Goal: Transaction & Acquisition: Purchase product/service

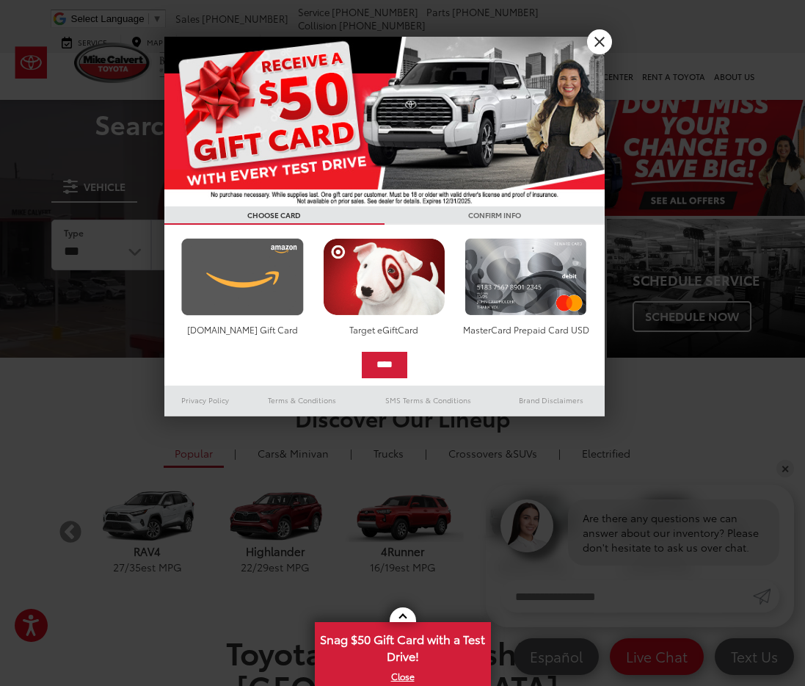
click at [279, 300] on img at bounding box center [243, 277] width 130 height 78
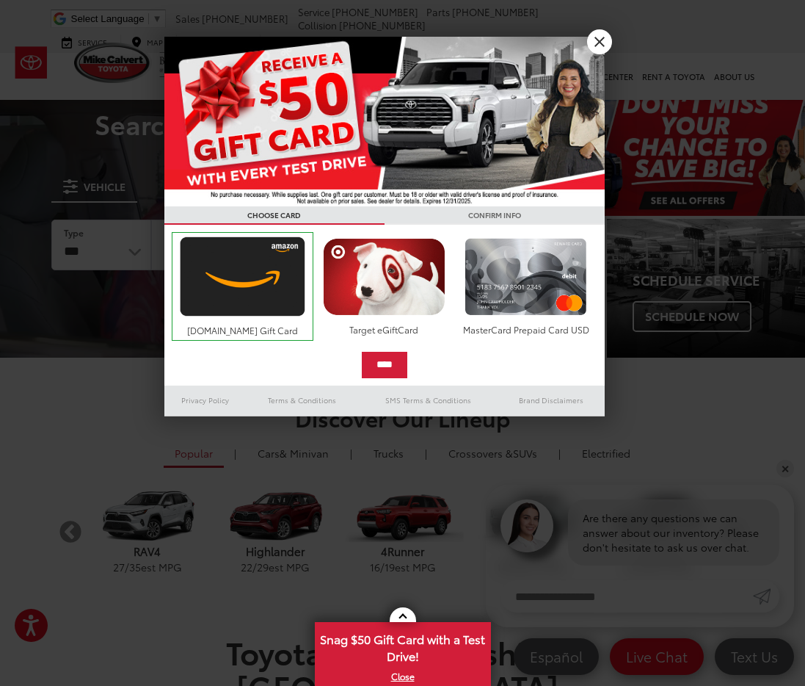
click at [609, 32] on div at bounding box center [402, 343] width 805 height 686
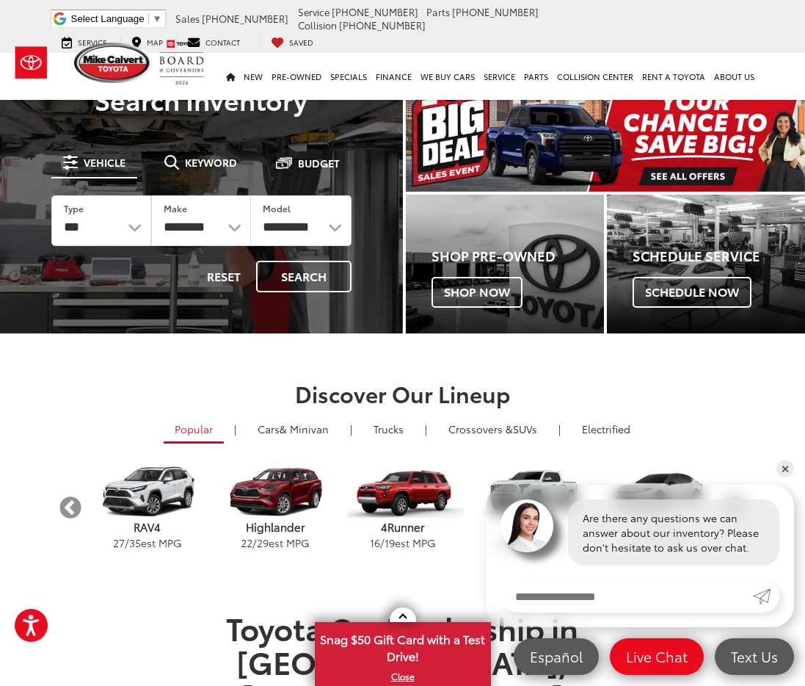
scroll to position [25, 0]
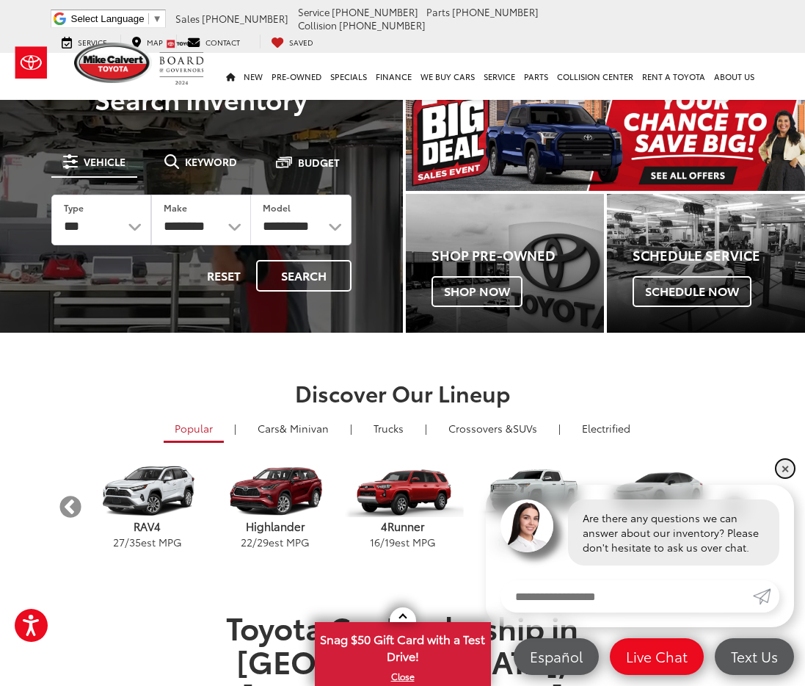
click at [787, 469] on link "✕" at bounding box center [786, 469] width 18 height 18
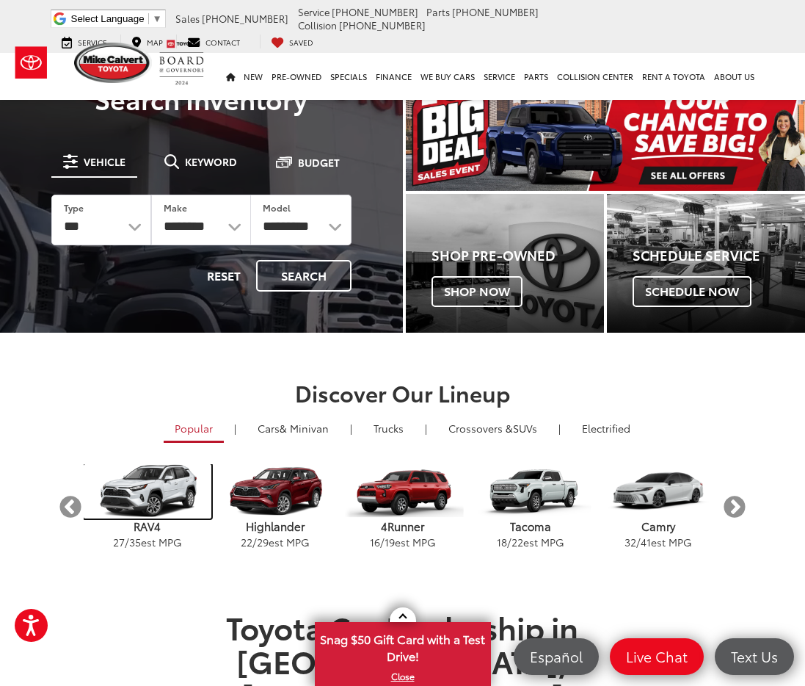
click at [135, 504] on img "carousel" at bounding box center [148, 491] width 128 height 54
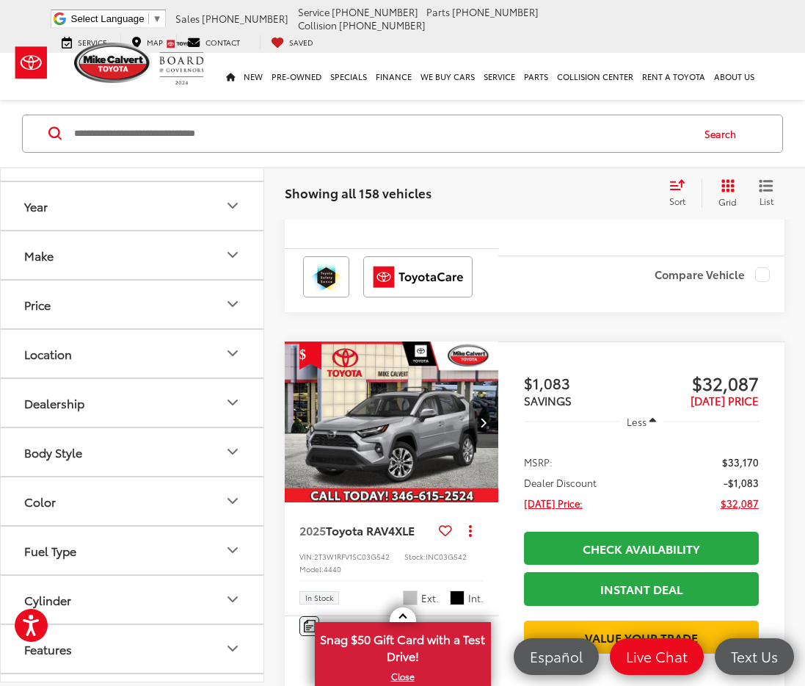
scroll to position [24, 0]
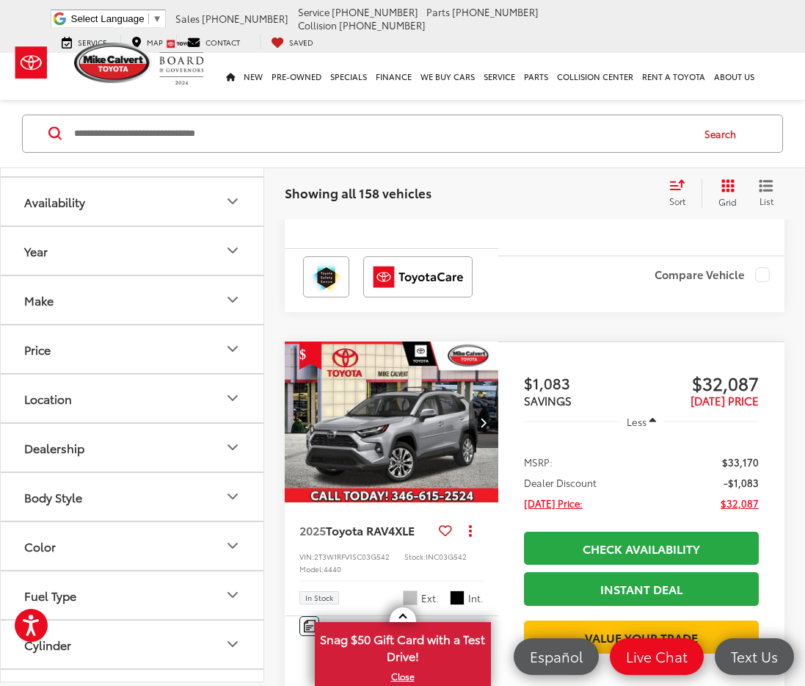
click at [226, 348] on icon "Price" at bounding box center [233, 350] width 18 height 18
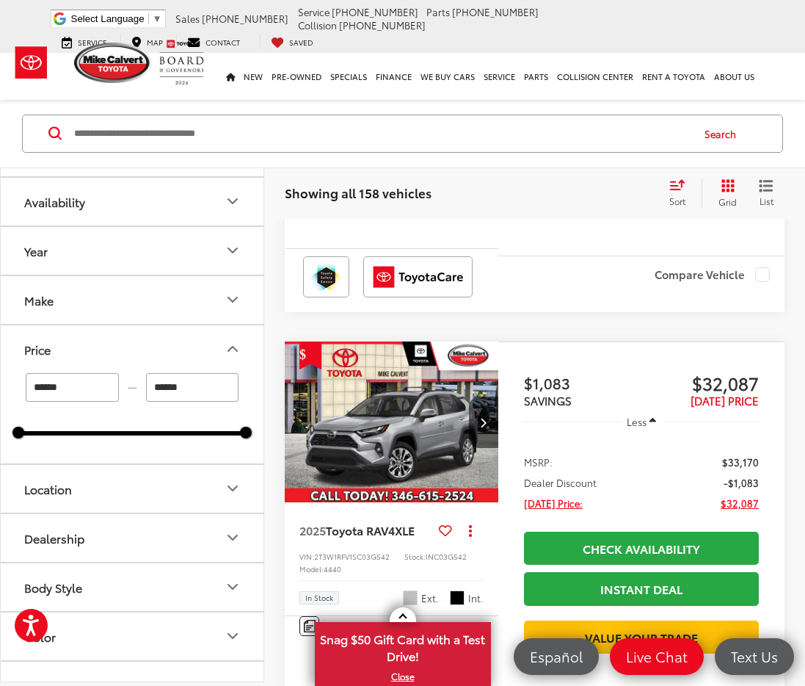
click at [225, 348] on icon "Price" at bounding box center [233, 350] width 18 height 18
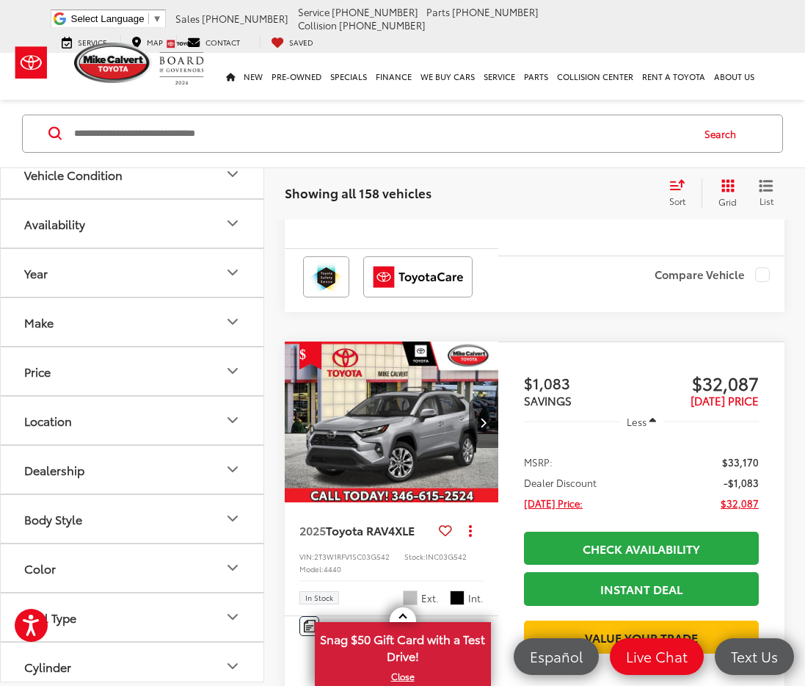
scroll to position [0, 0]
click at [225, 222] on icon "Availability" at bounding box center [233, 226] width 18 height 18
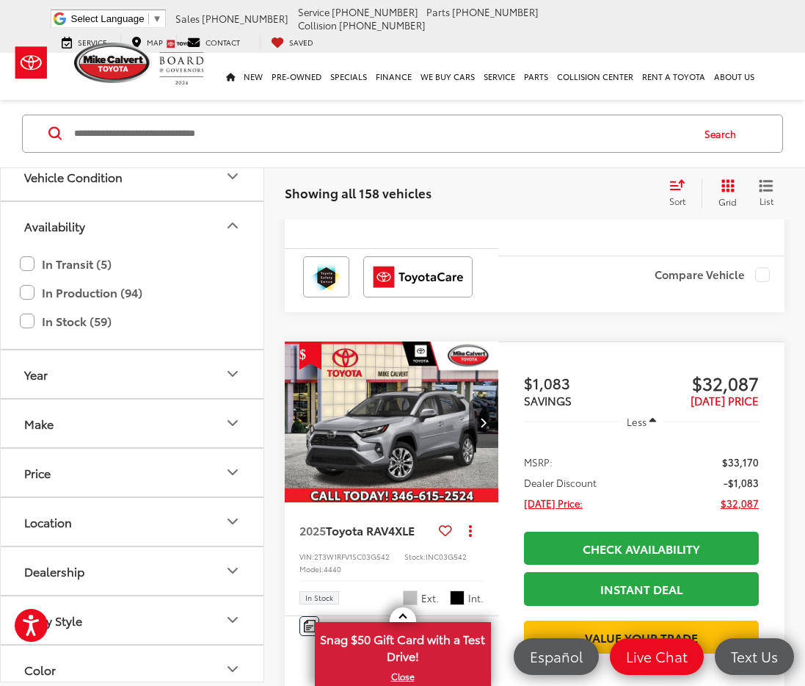
click at [225, 222] on icon "Availability" at bounding box center [233, 226] width 18 height 18
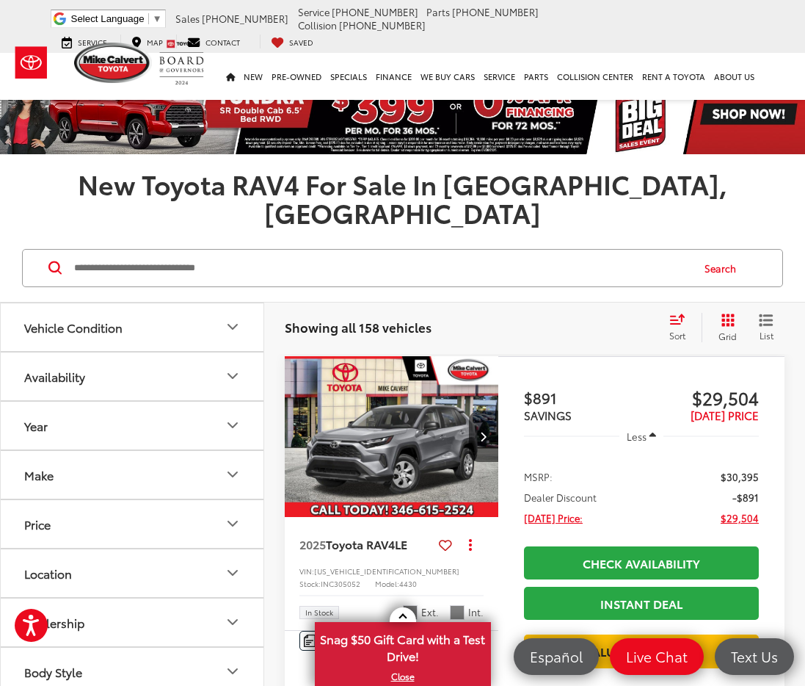
click at [235, 318] on icon "Vehicle Condition" at bounding box center [233, 327] width 18 height 18
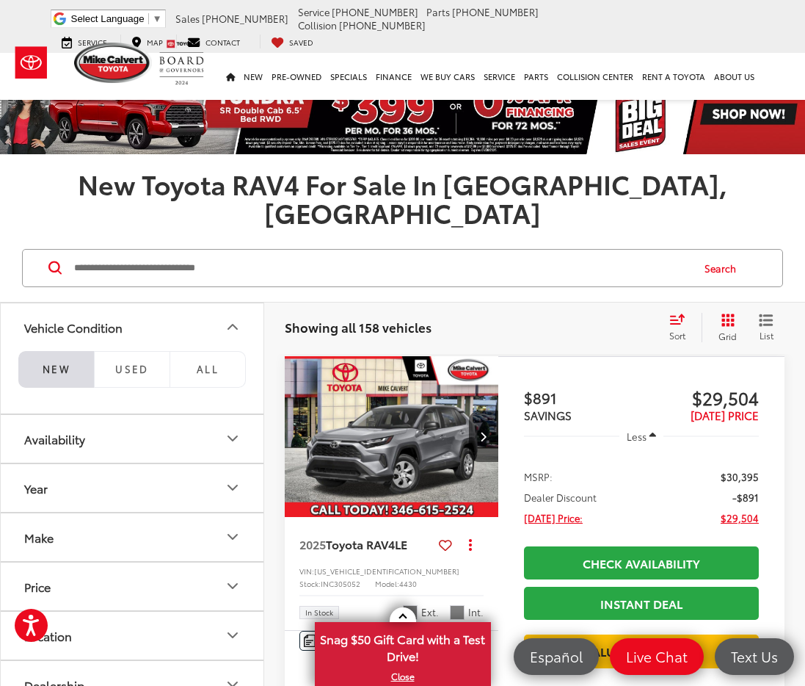
click at [235, 318] on icon "Vehicle Condition" at bounding box center [233, 327] width 18 height 18
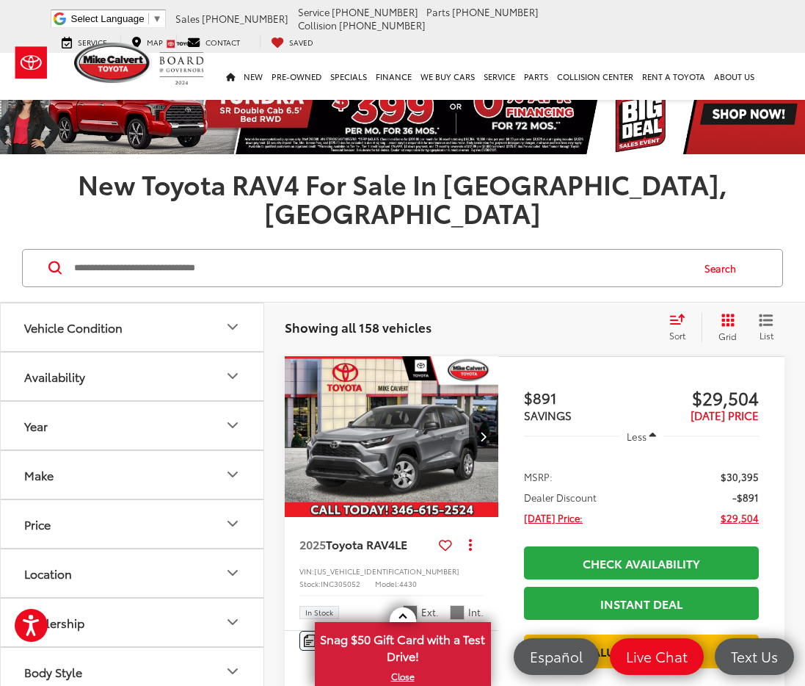
click at [609, 490] on li "Dealer Discount -$891" at bounding box center [641, 497] width 235 height 15
click at [462, 444] on img "2025 Toyota RAV4 LE 0" at bounding box center [392, 437] width 216 height 162
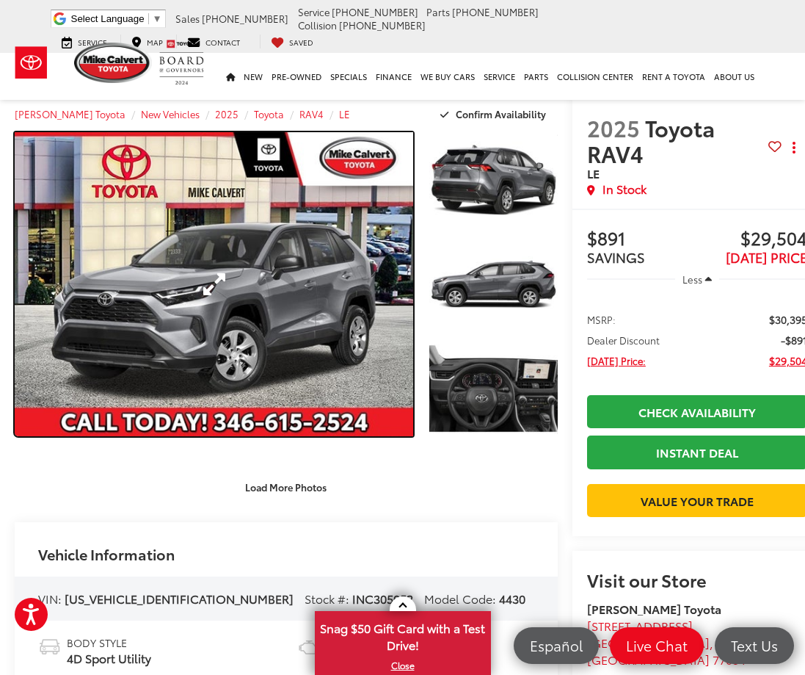
drag, startPoint x: 194, startPoint y: 308, endPoint x: 207, endPoint y: 311, distance: 13.4
click at [194, 308] on link "Expand Photo 0" at bounding box center [214, 284] width 399 height 304
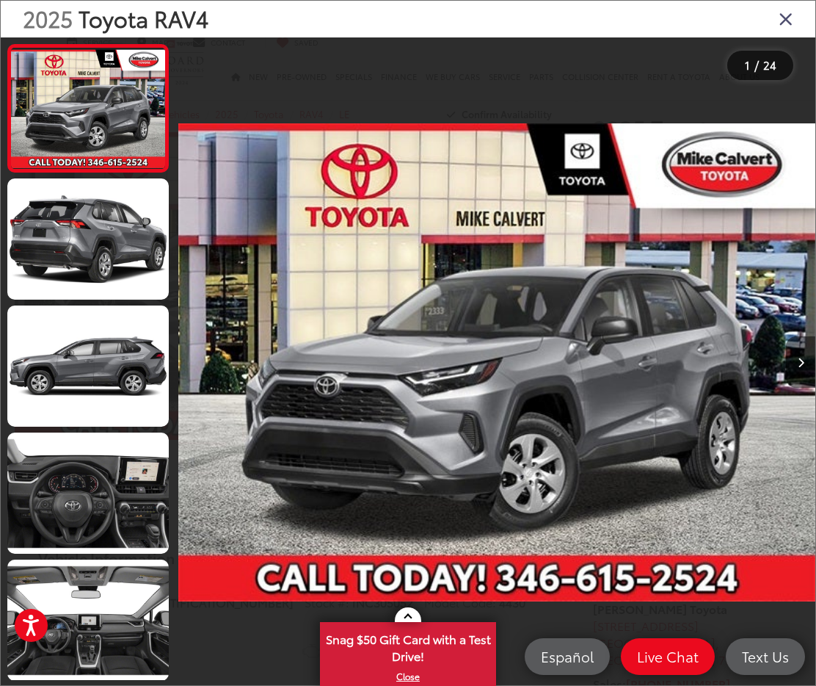
click at [795, 355] on button "Next image" at bounding box center [800, 361] width 29 height 51
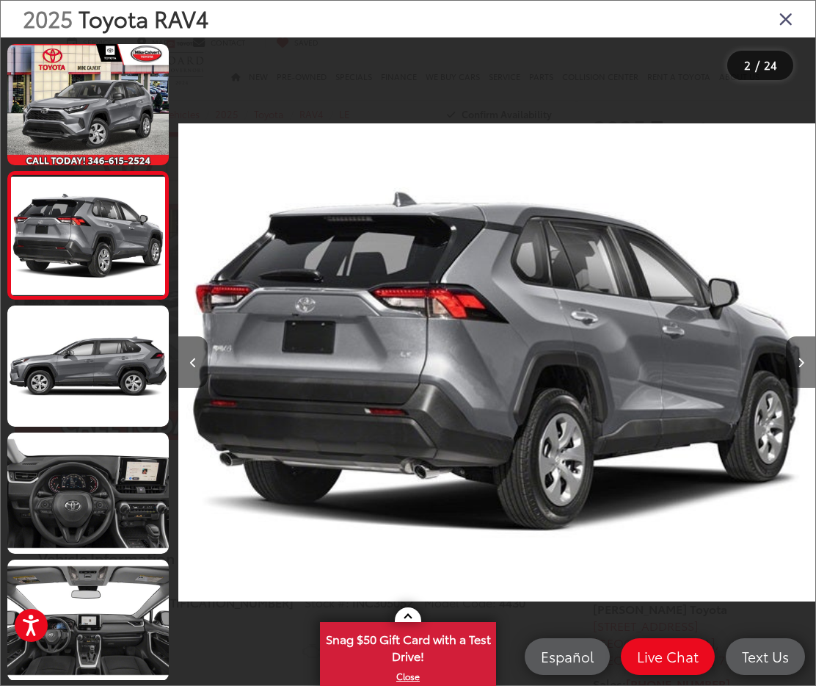
click at [796, 356] on button "Next image" at bounding box center [800, 361] width 29 height 51
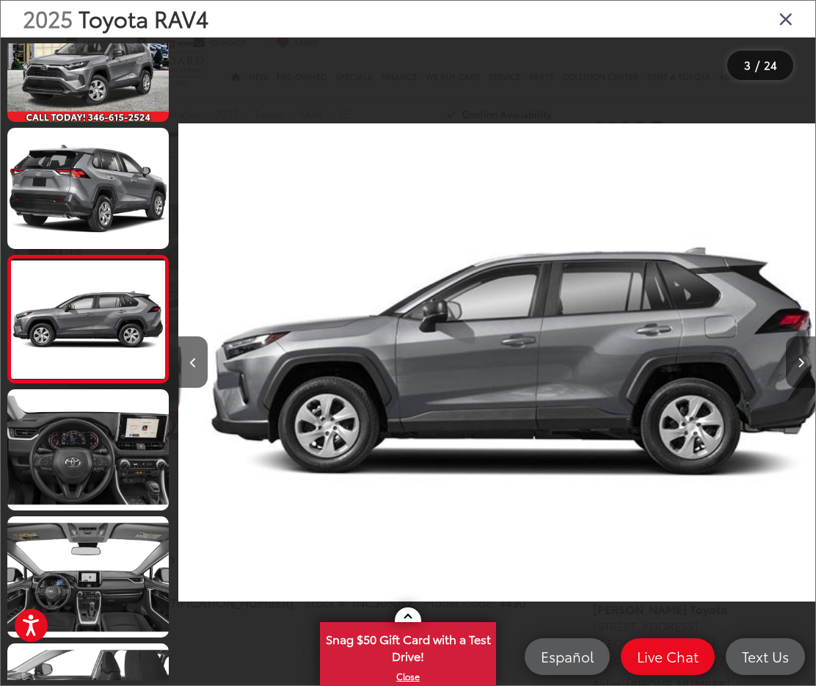
scroll to position [0, 1275]
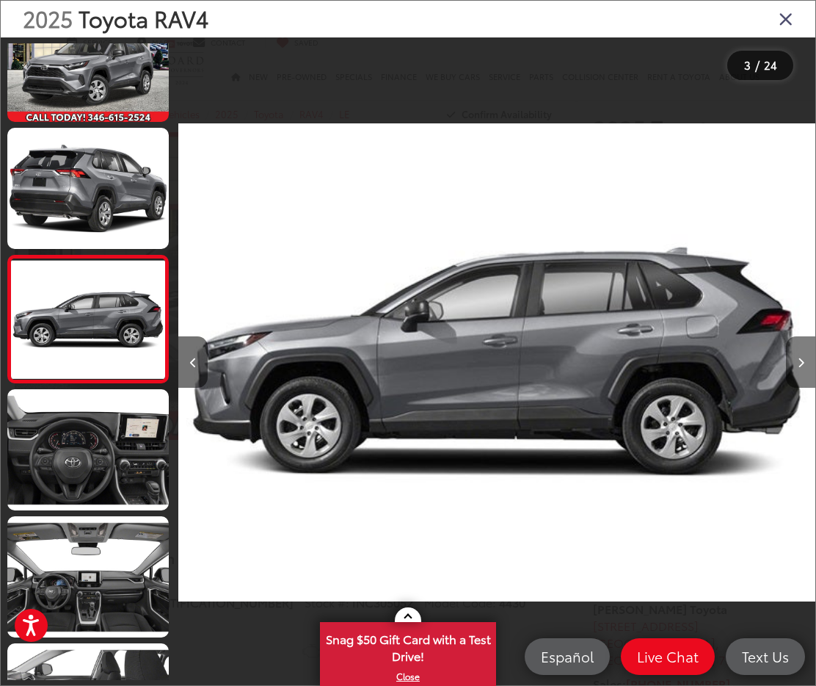
click at [796, 356] on button "Next image" at bounding box center [800, 361] width 29 height 51
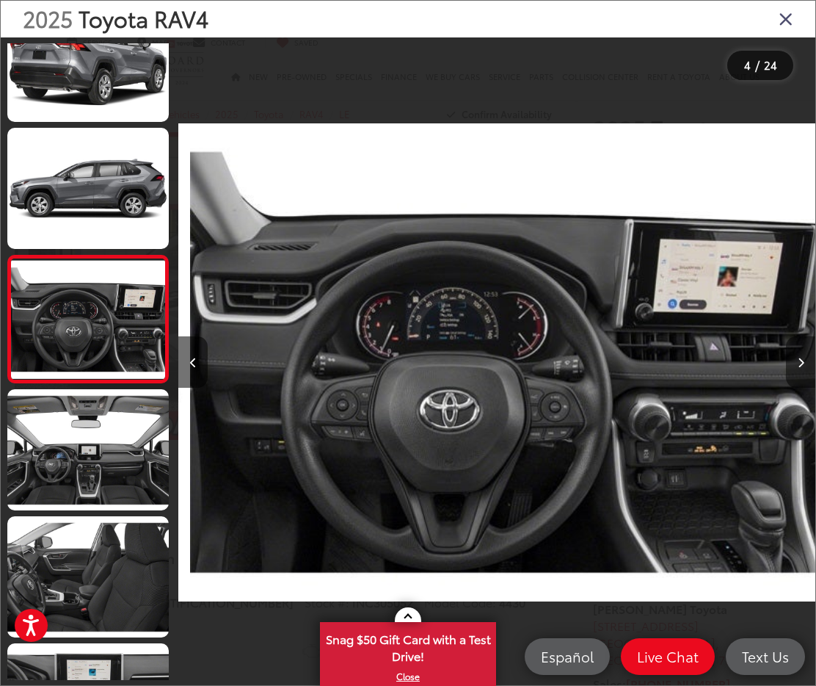
scroll to position [0, 1912]
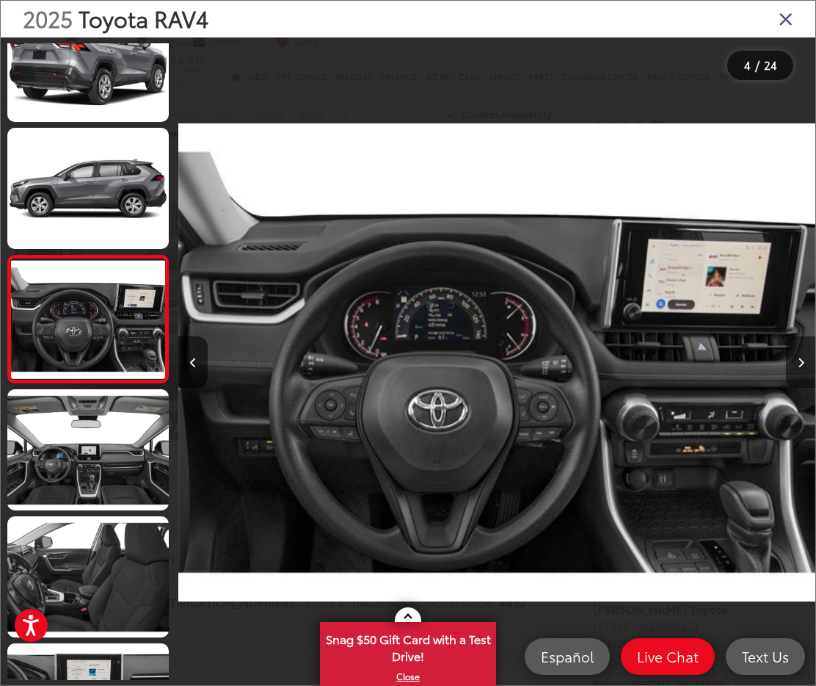
click at [797, 356] on button "Next image" at bounding box center [800, 361] width 29 height 51
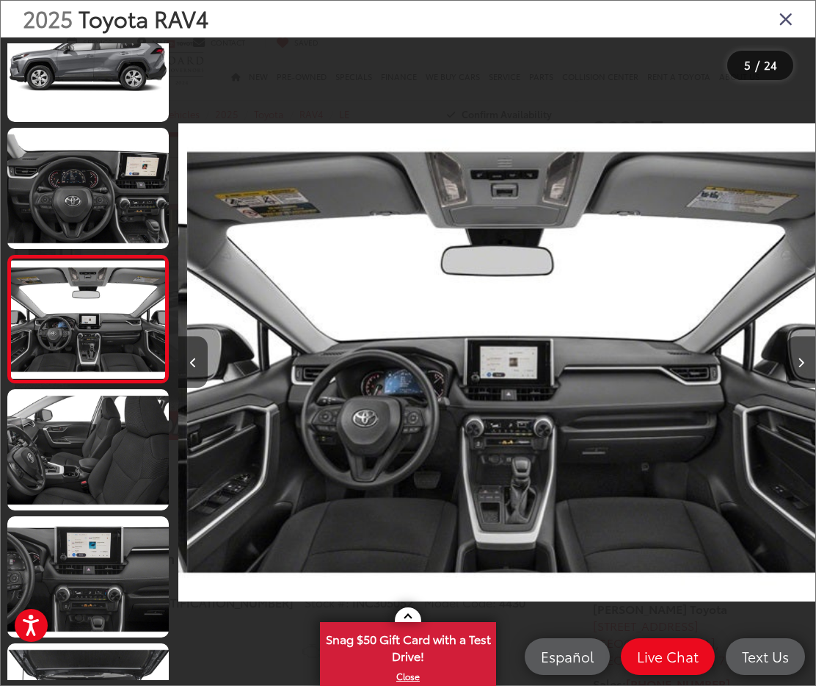
scroll to position [0, 2549]
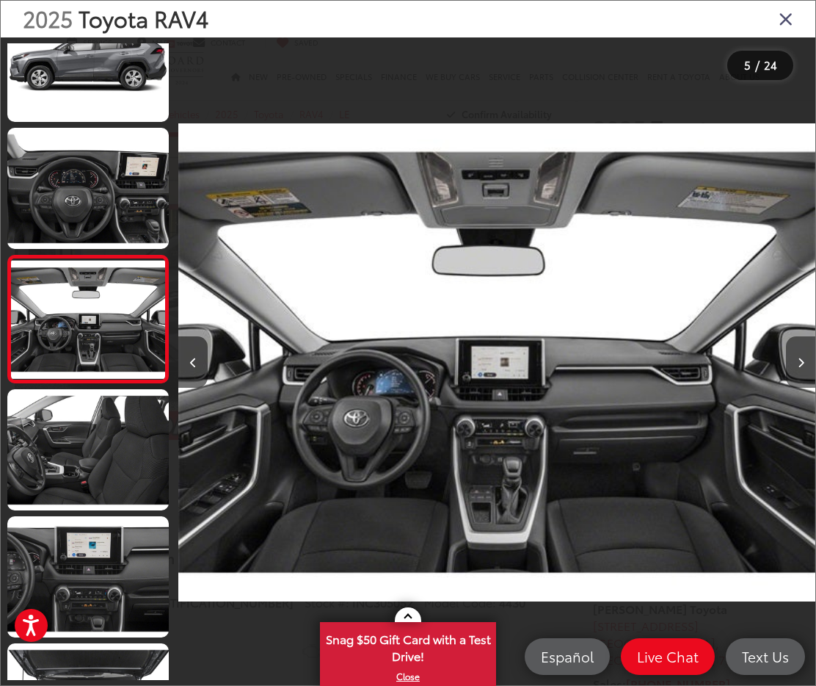
click at [797, 356] on button "Next image" at bounding box center [800, 361] width 29 height 51
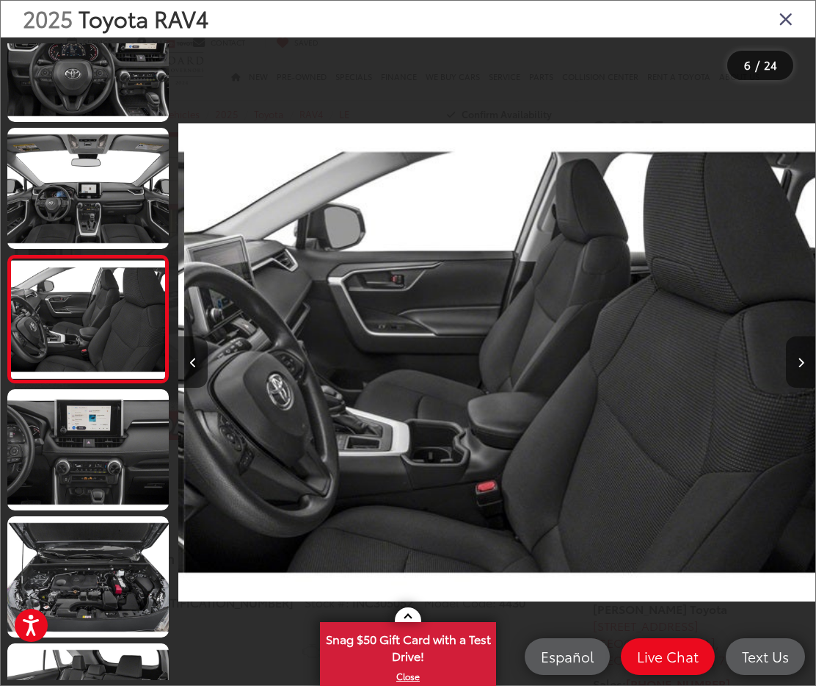
scroll to position [0, 3187]
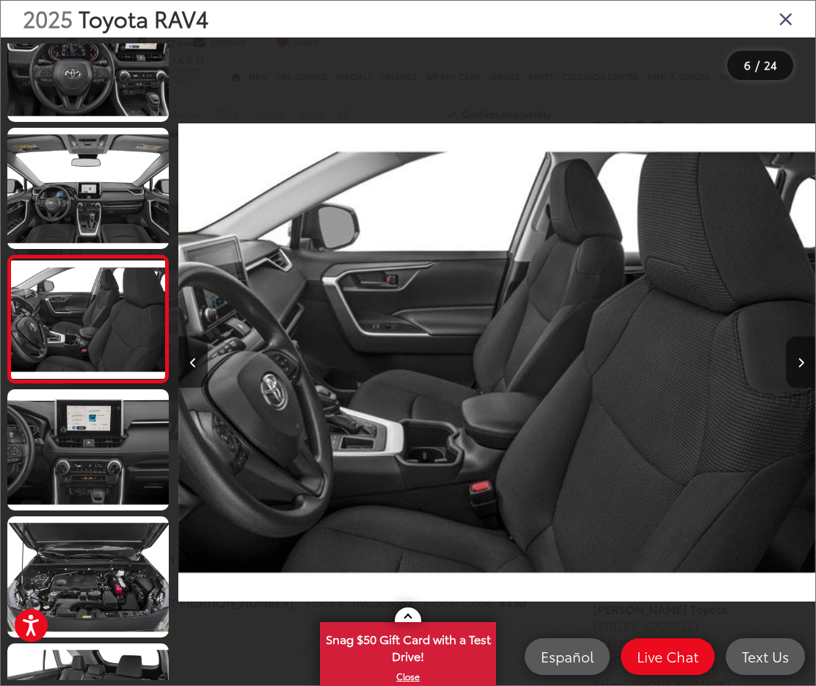
click at [797, 355] on button "Next image" at bounding box center [800, 361] width 29 height 51
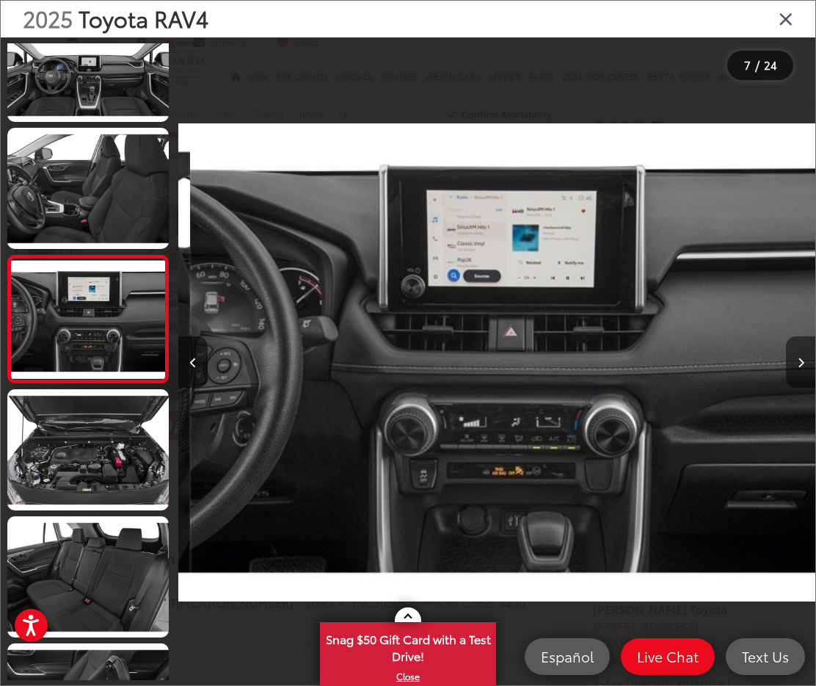
scroll to position [0, 3824]
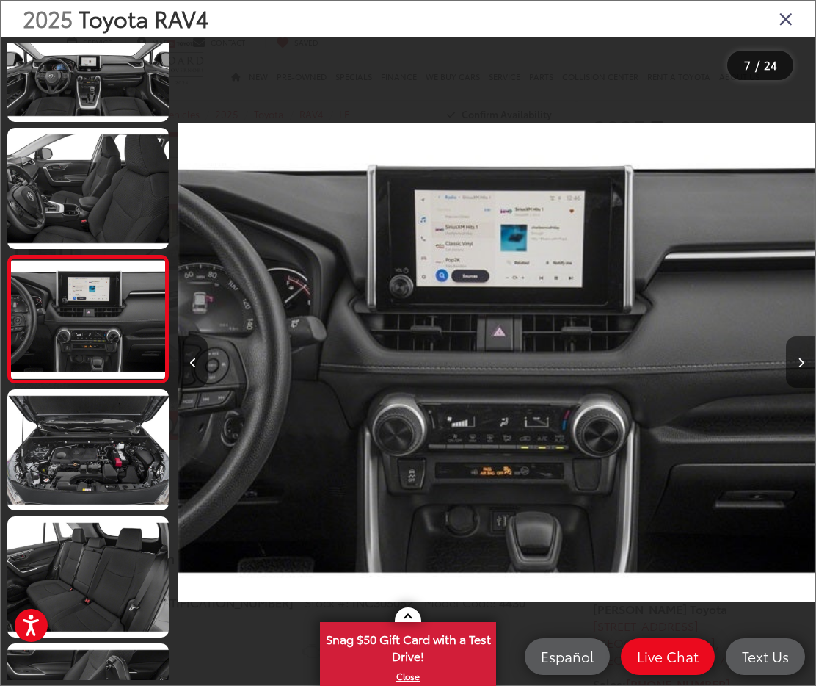
click at [797, 355] on button "Next image" at bounding box center [800, 361] width 29 height 51
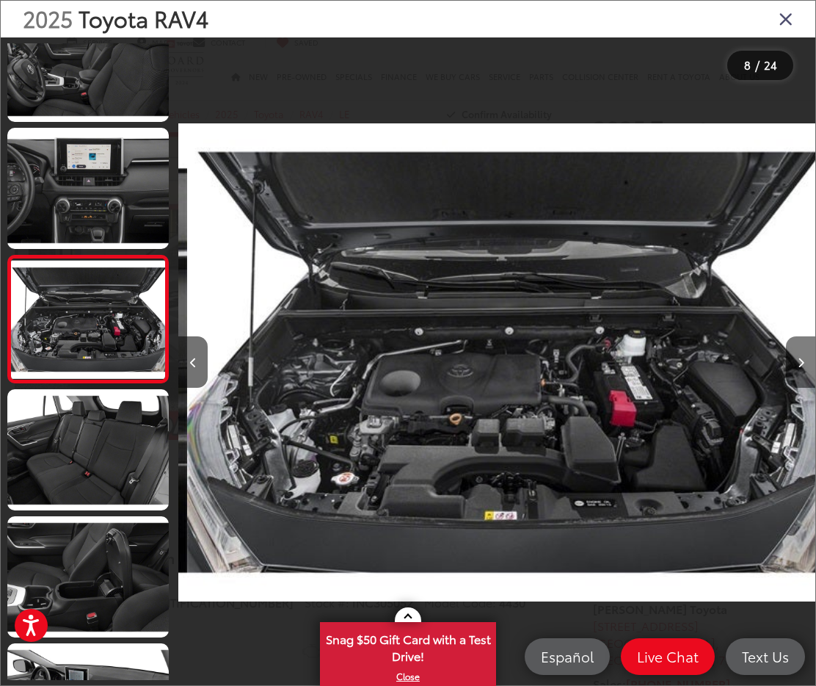
scroll to position [0, 4461]
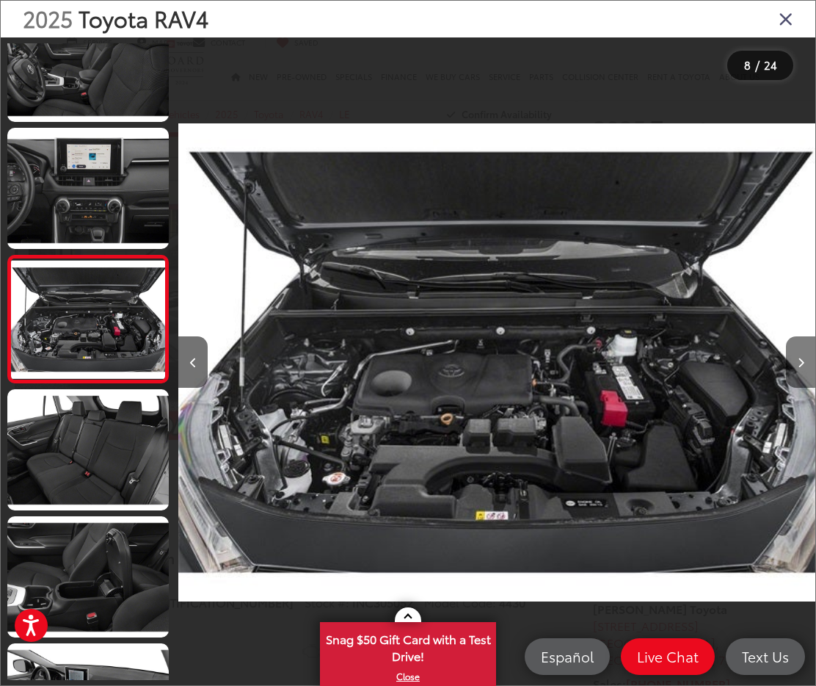
click at [797, 355] on button "Next image" at bounding box center [800, 361] width 29 height 51
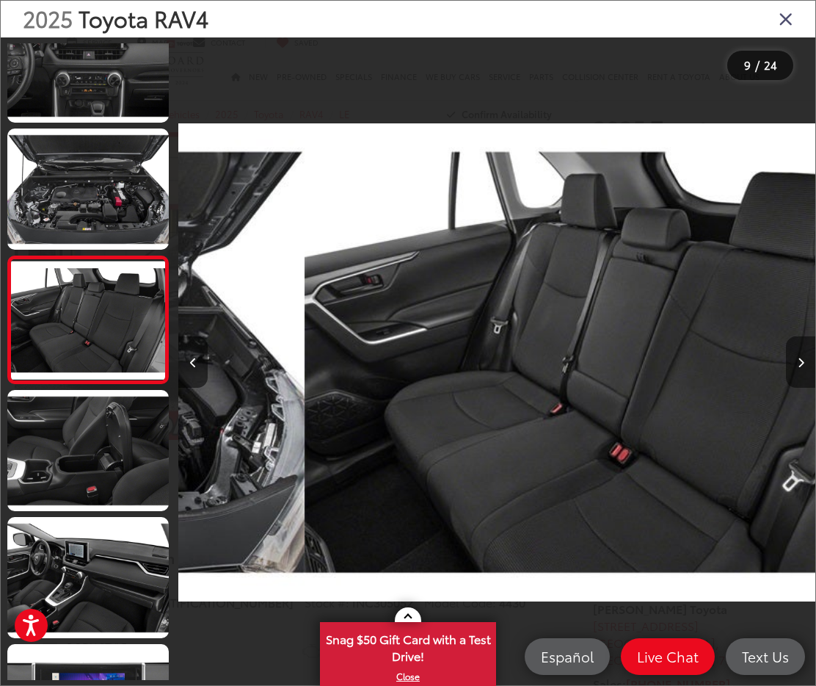
scroll to position [805, 0]
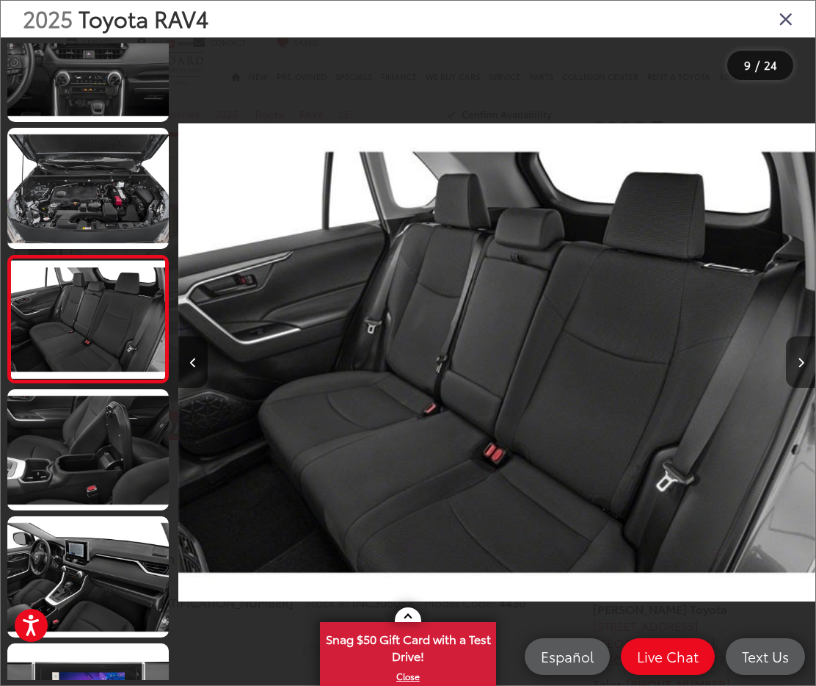
click at [797, 355] on button "Next image" at bounding box center [800, 361] width 29 height 51
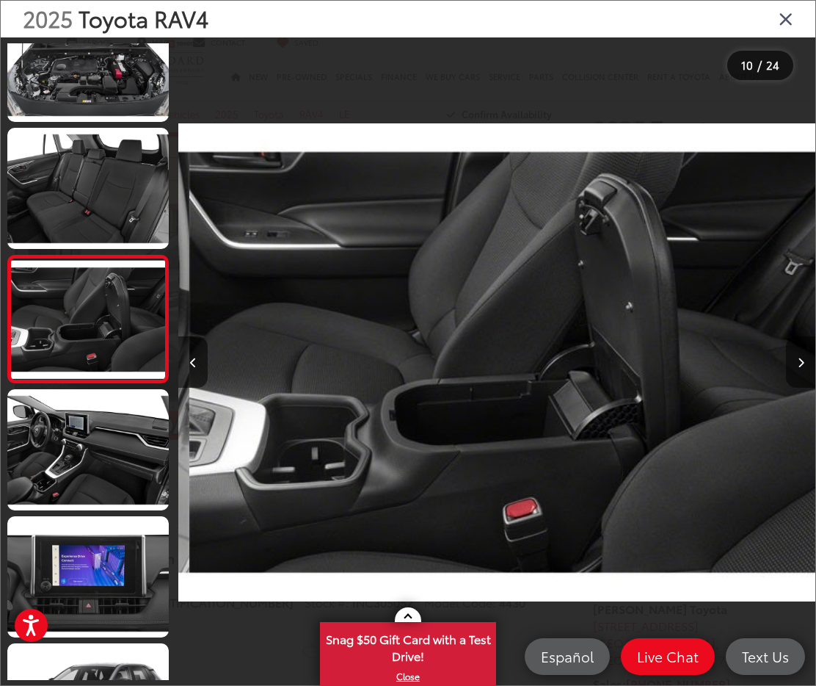
scroll to position [0, 5736]
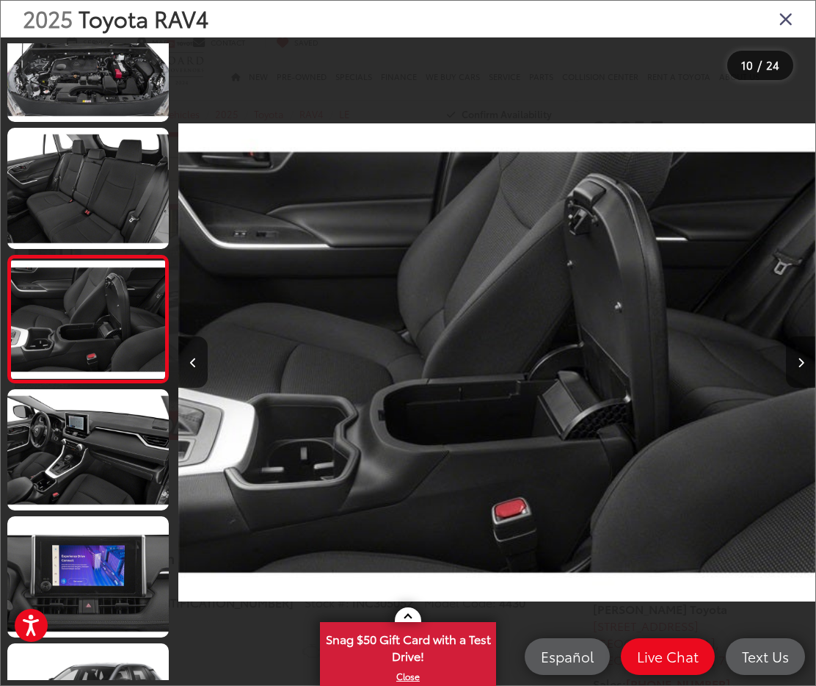
click at [797, 355] on button "Next image" at bounding box center [800, 361] width 29 height 51
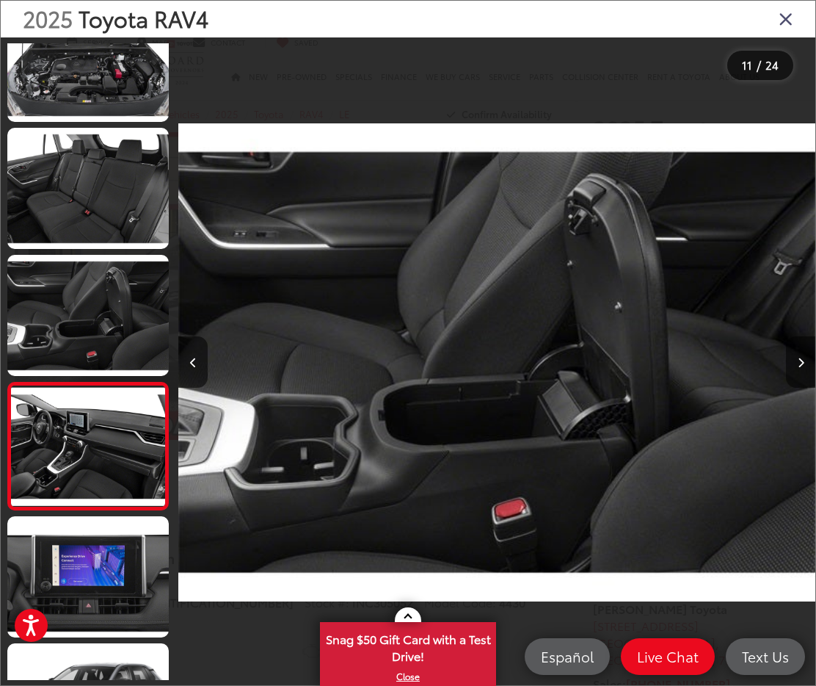
scroll to position [0, 0]
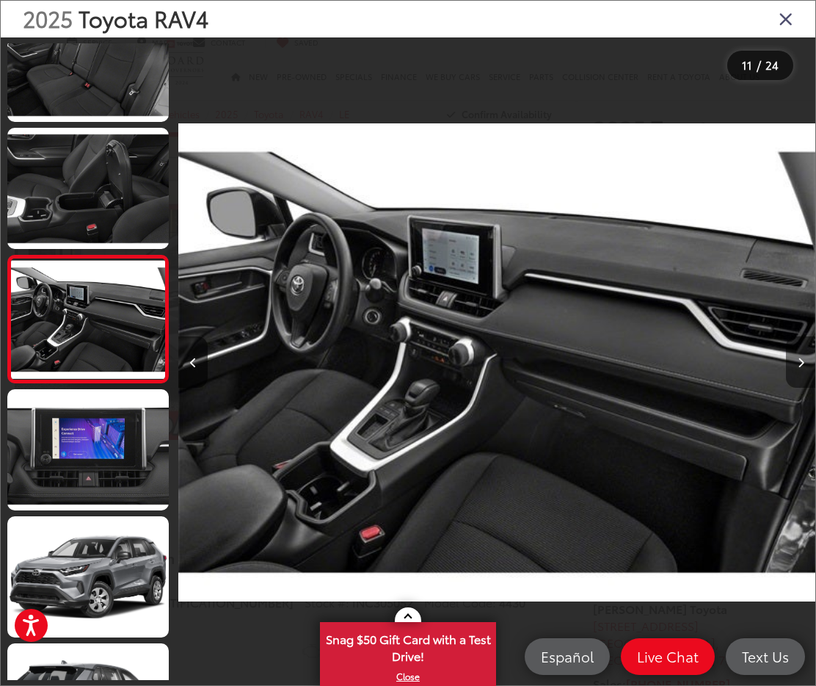
click at [797, 355] on button "Next image" at bounding box center [800, 361] width 29 height 51
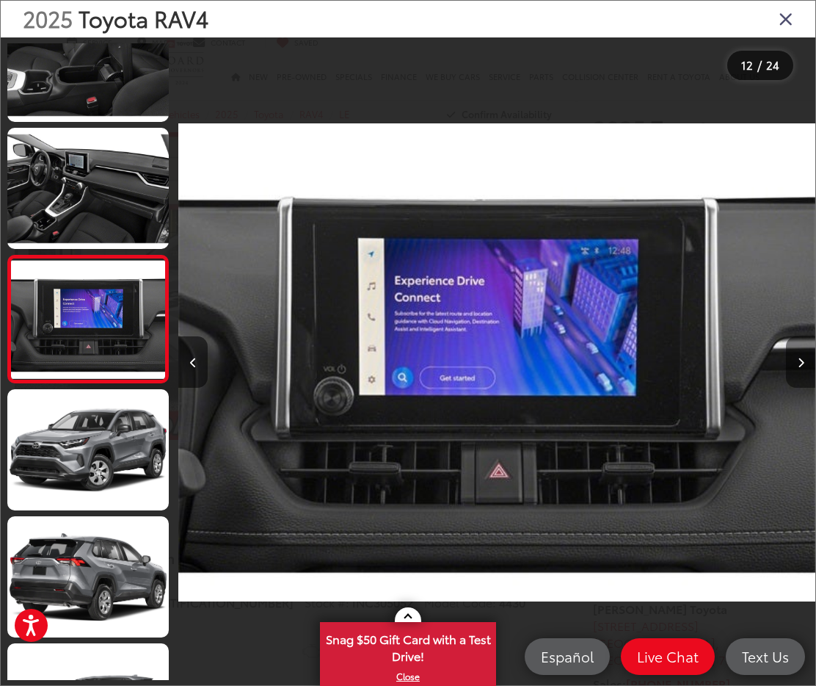
click at [797, 355] on button "Next image" at bounding box center [800, 361] width 29 height 51
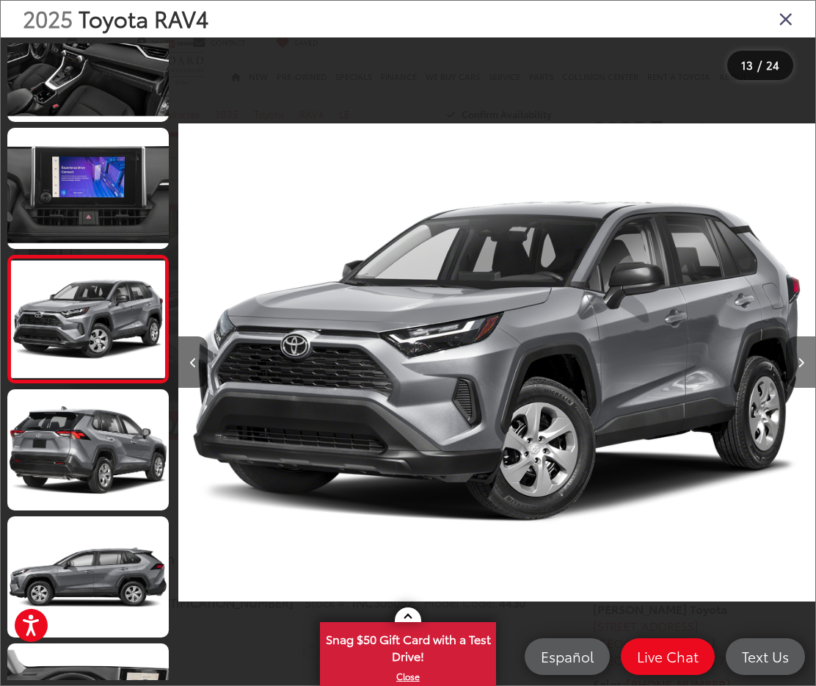
click at [797, 355] on button "Next image" at bounding box center [800, 361] width 29 height 51
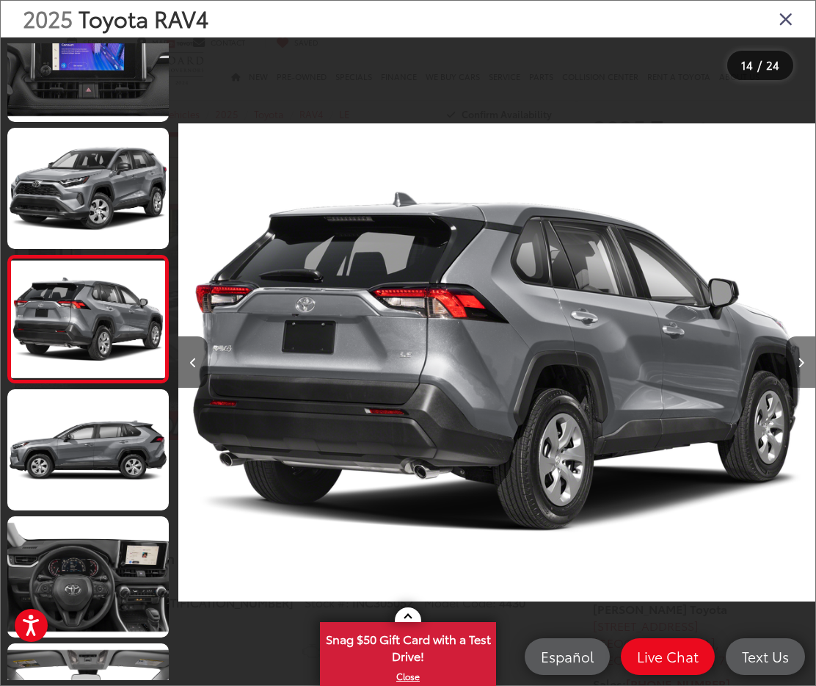
click at [797, 355] on button "Next image" at bounding box center [800, 361] width 29 height 51
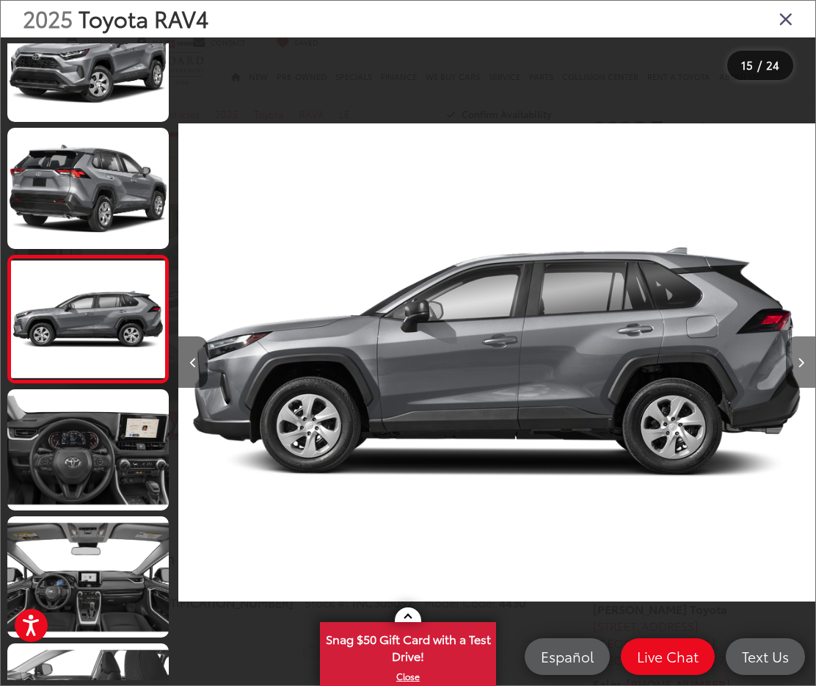
click at [797, 355] on button "Next image" at bounding box center [800, 361] width 29 height 51
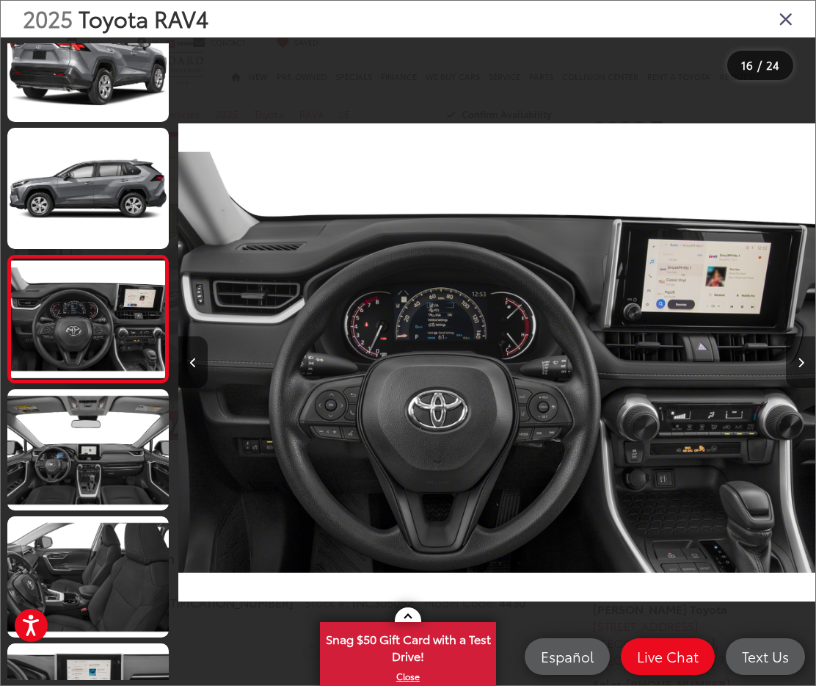
click at [797, 355] on button "Next image" at bounding box center [800, 361] width 29 height 51
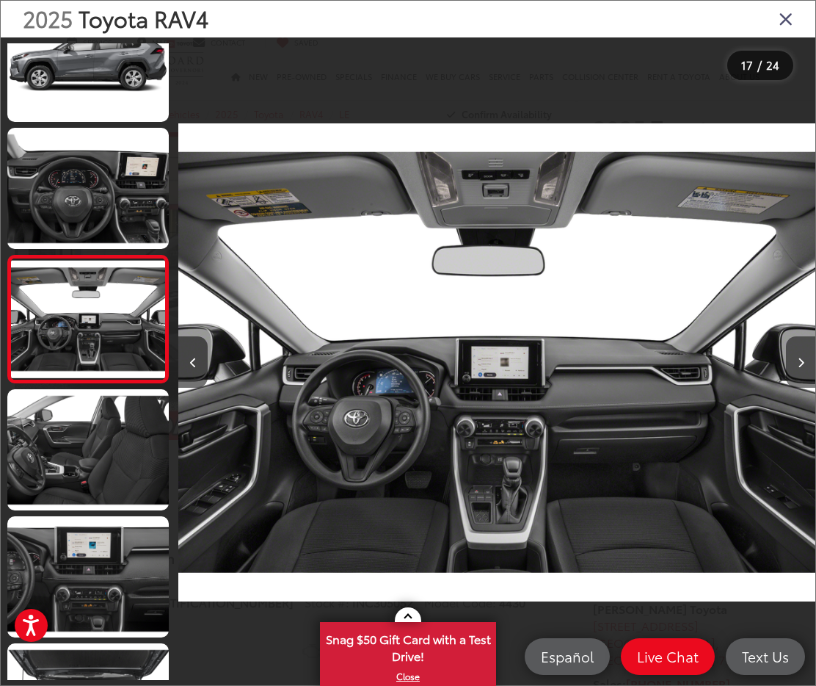
click at [797, 355] on button "Next image" at bounding box center [800, 361] width 29 height 51
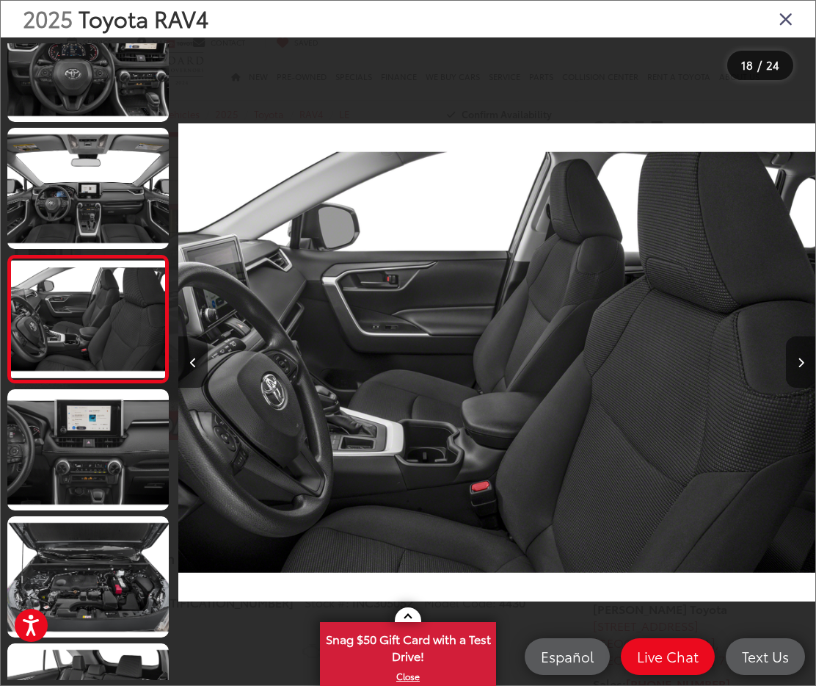
click at [797, 355] on button "Next image" at bounding box center [800, 361] width 29 height 51
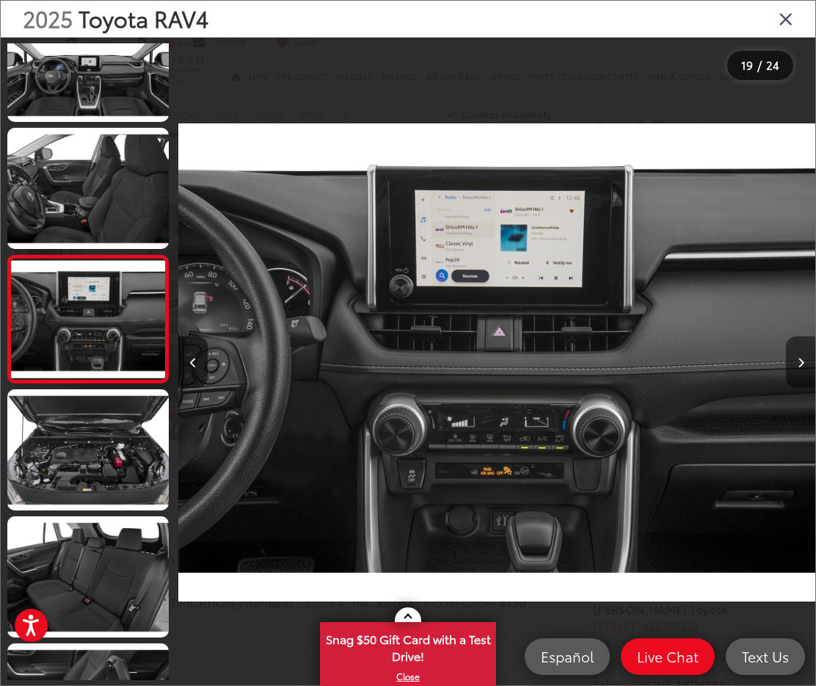
click at [797, 355] on button "Next image" at bounding box center [800, 361] width 29 height 51
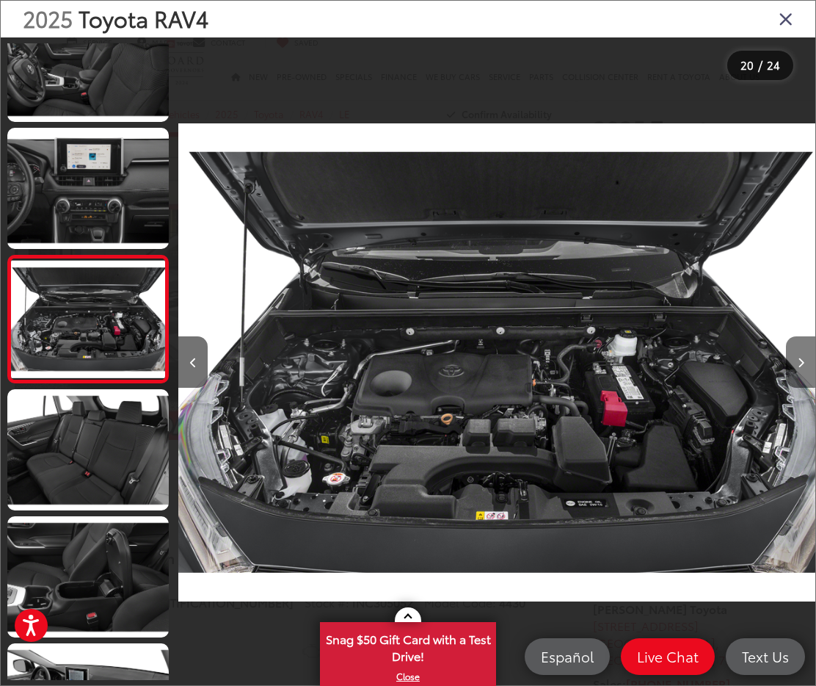
click at [797, 355] on button "Next image" at bounding box center [800, 361] width 29 height 51
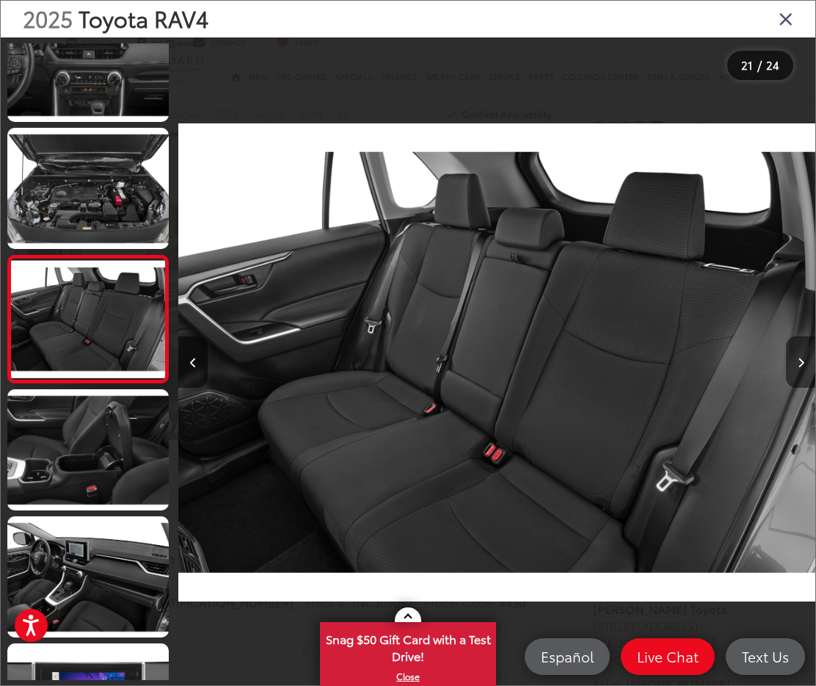
click at [797, 355] on button "Next image" at bounding box center [800, 361] width 29 height 51
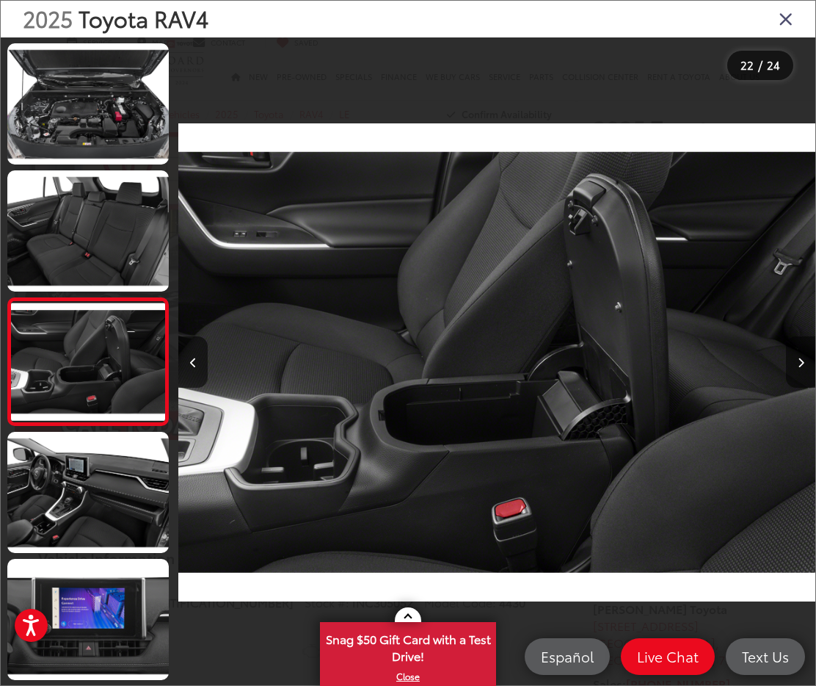
click at [797, 355] on button "Next image" at bounding box center [800, 361] width 29 height 51
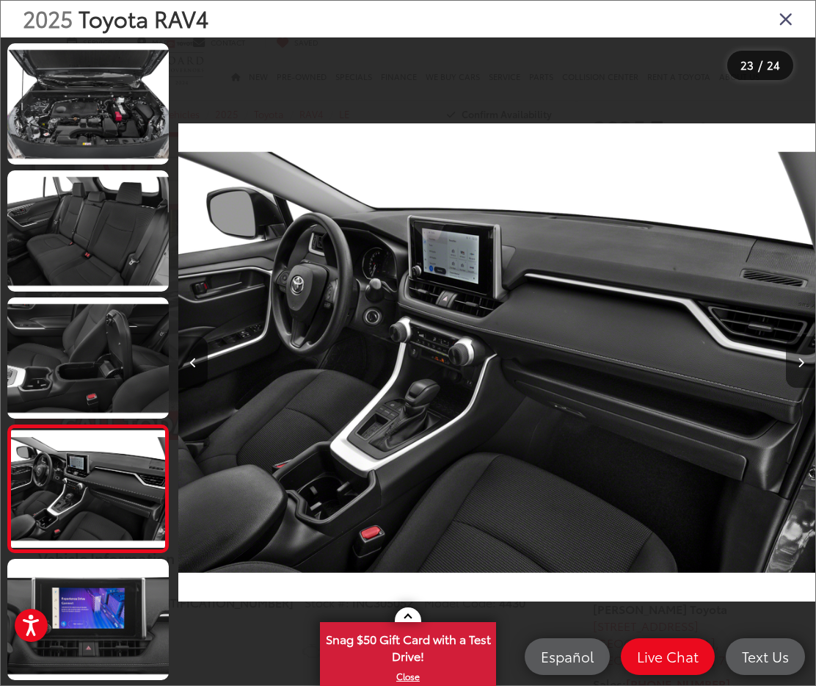
click at [797, 355] on button "Next image" at bounding box center [800, 361] width 29 height 51
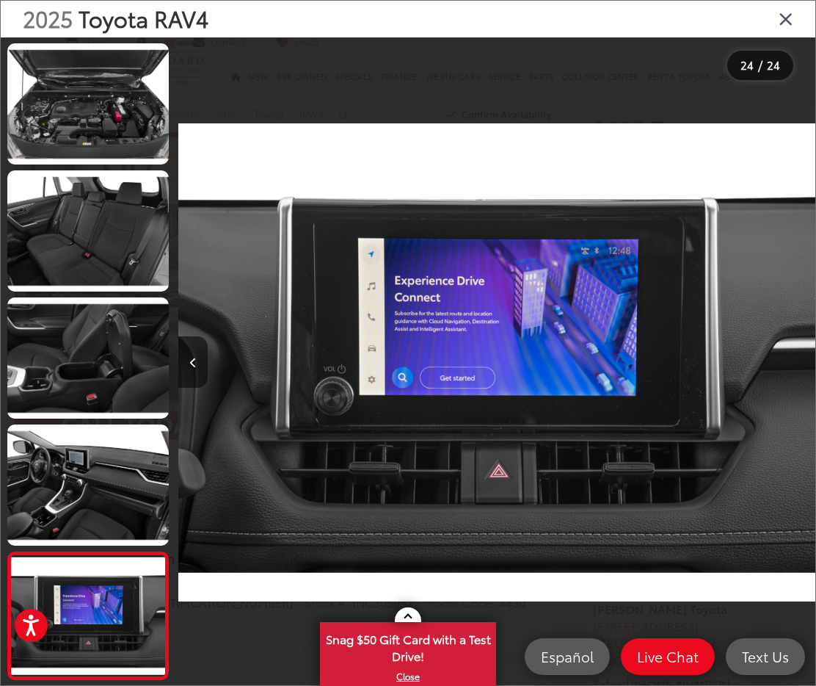
click at [797, 355] on div at bounding box center [735, 361] width 159 height 649
click at [780, 24] on icon "Close gallery" at bounding box center [786, 18] width 15 height 19
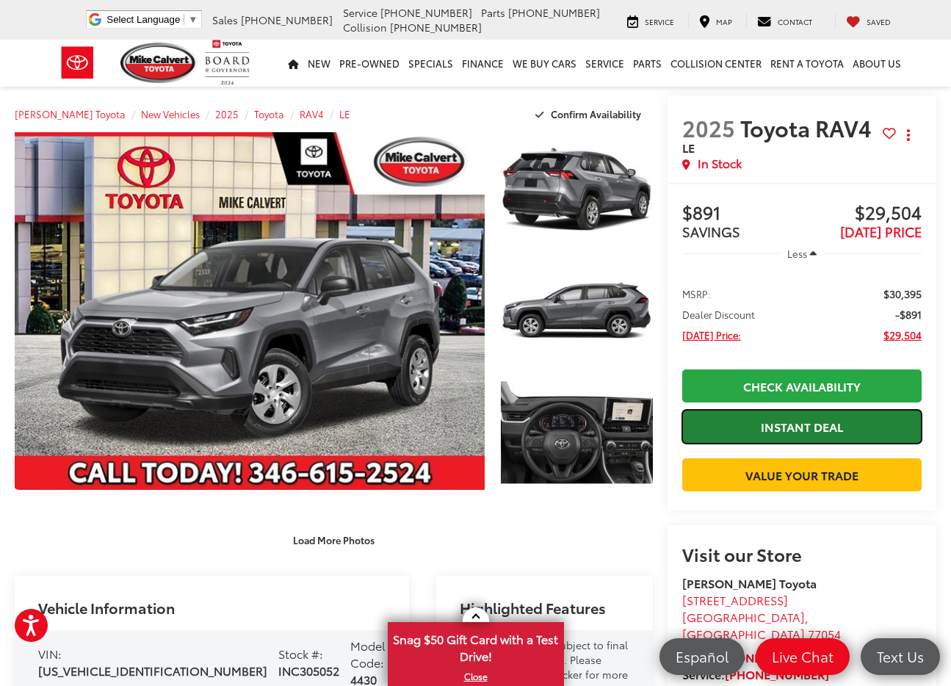
click at [794, 419] on link "Instant Deal" at bounding box center [801, 426] width 239 height 33
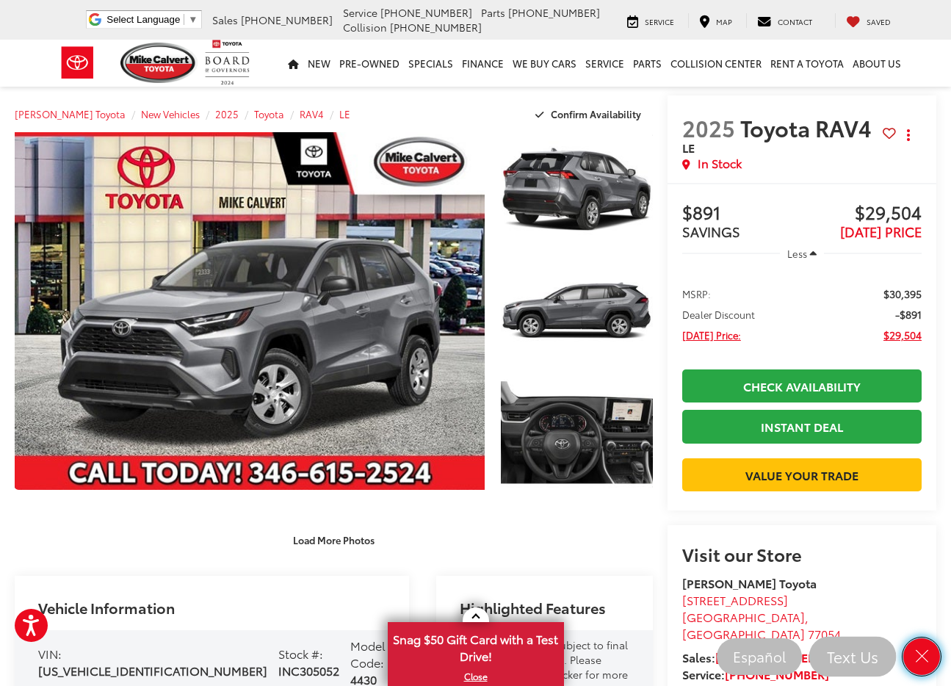
click at [805, 651] on icon "Close" at bounding box center [922, 656] width 18 height 18
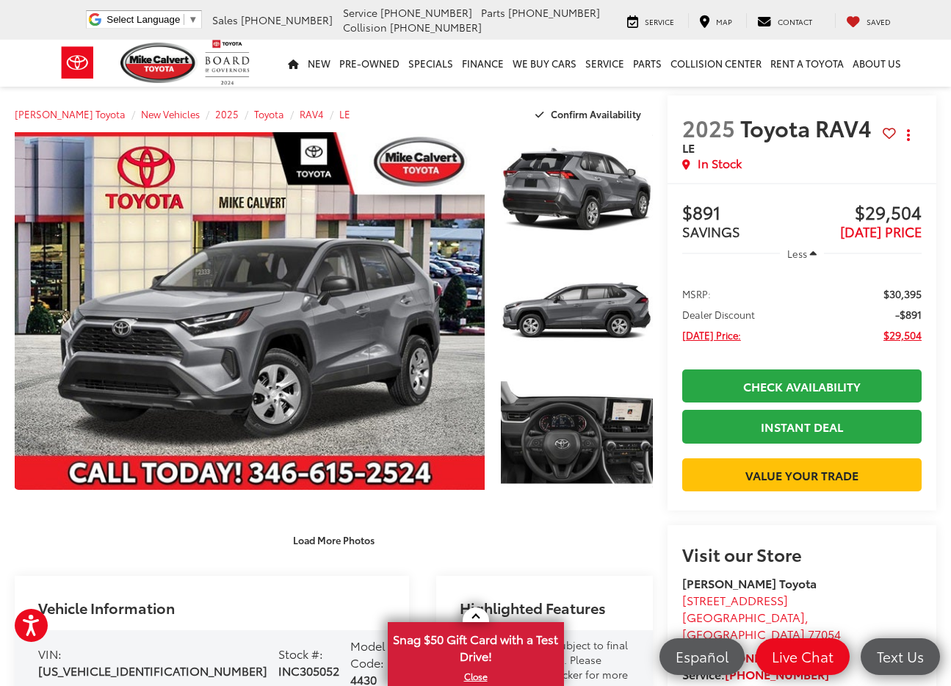
click at [780, 451] on capital-one-entry-button at bounding box center [801, 451] width 239 height 0
click at [805, 129] on button "Actions" at bounding box center [909, 135] width 26 height 26
